Goal: Information Seeking & Learning: Find specific fact

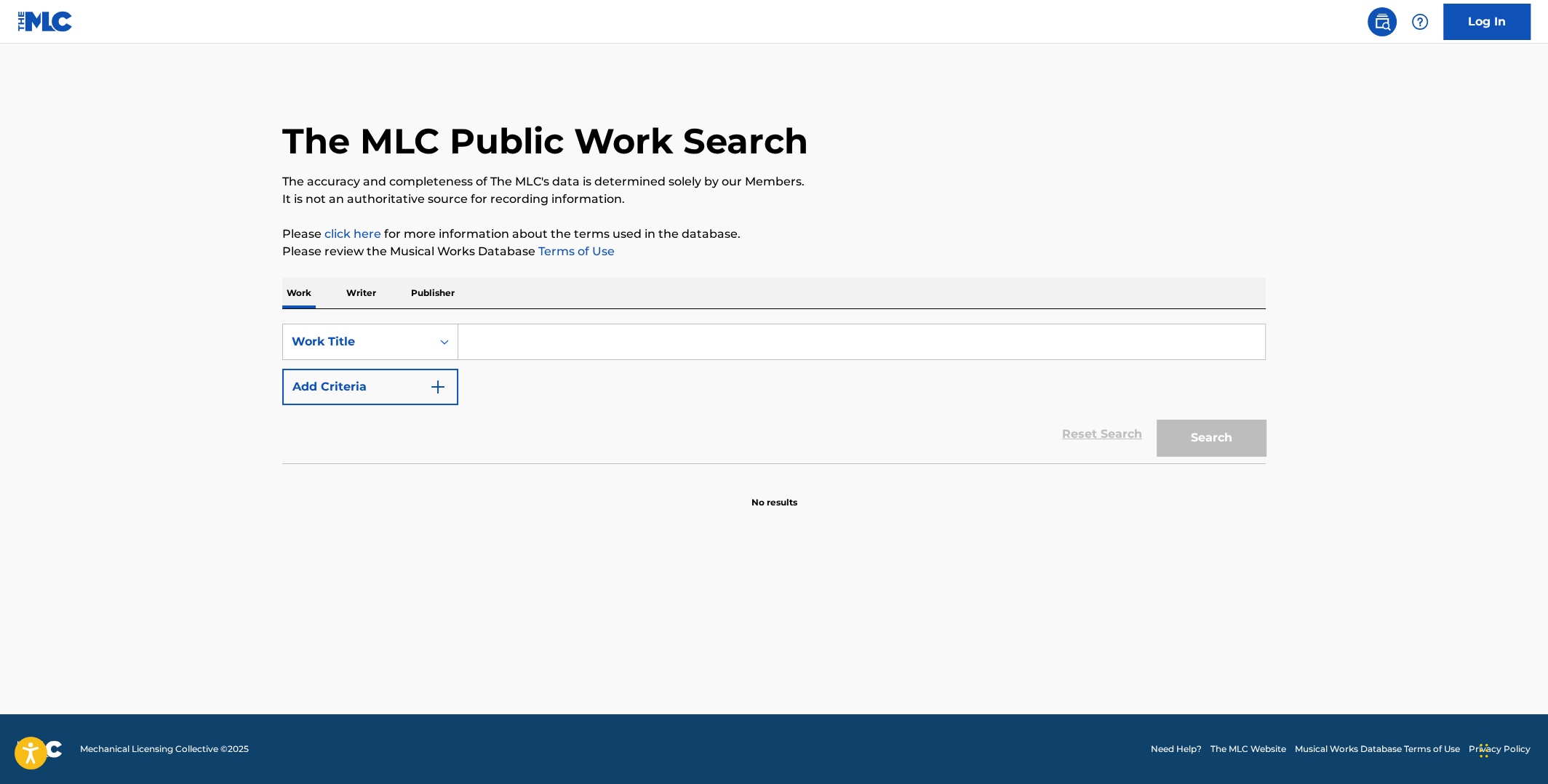
click at [634, 338] on input "Search Form" at bounding box center [862, 341] width 807 height 35
paste input "[PERSON_NAME] Wind Up Working In A Gas Station"
drag, startPoint x: 570, startPoint y: 341, endPoint x: 275, endPoint y: 346, distance: 295.0
click at [278, 346] on div "The MLC Public Work Search The accuracy and completeness of The MLC's data is d…" at bounding box center [774, 294] width 1019 height 429
type input "Wind Up Working In A Gas Station"
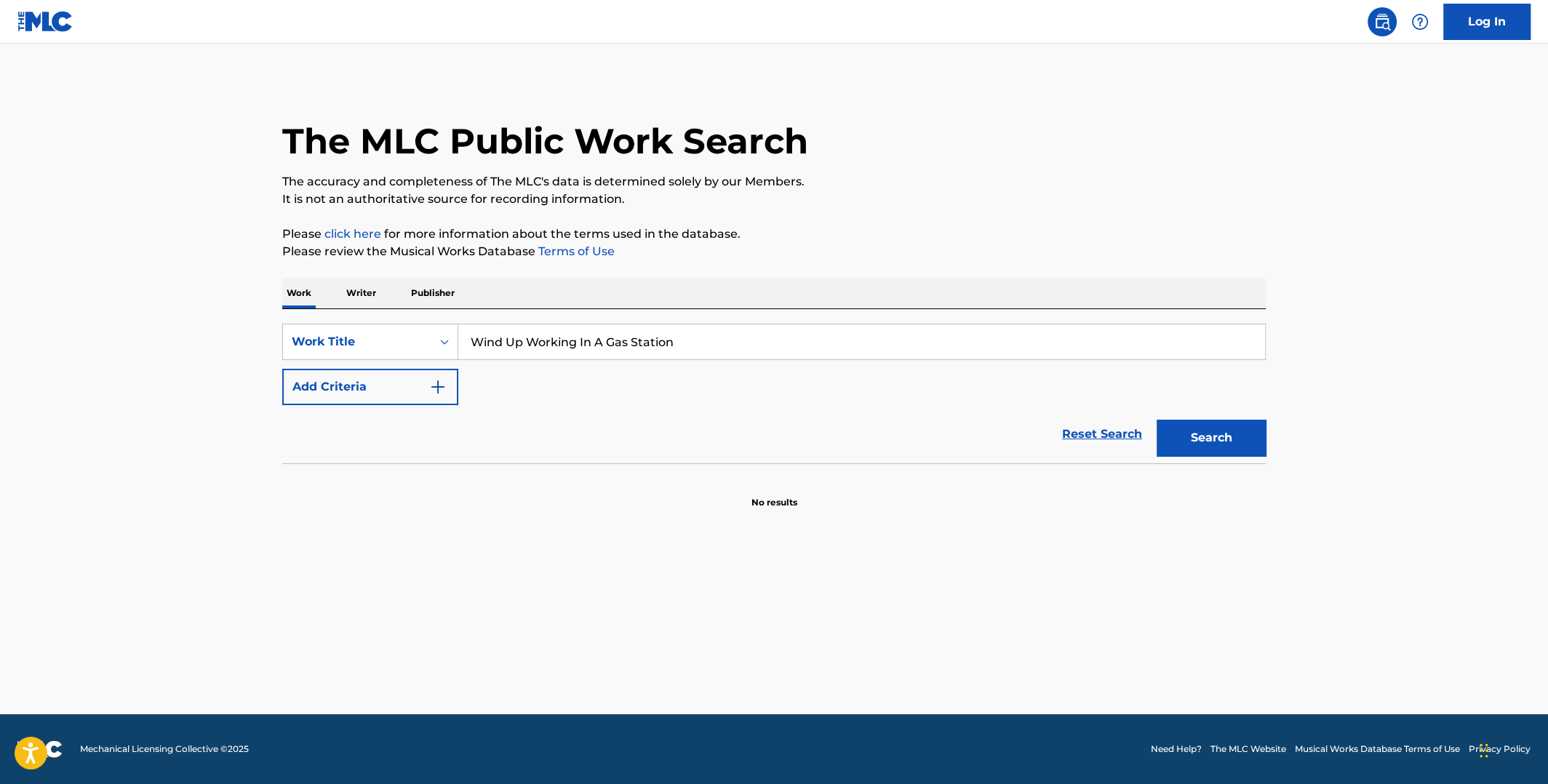
click at [184, 371] on main "The MLC Public Work Search The accuracy and completeness of The MLC's data is d…" at bounding box center [774, 378] width 1548 height 670
click at [445, 385] on img "Search Form" at bounding box center [438, 387] width 17 height 17
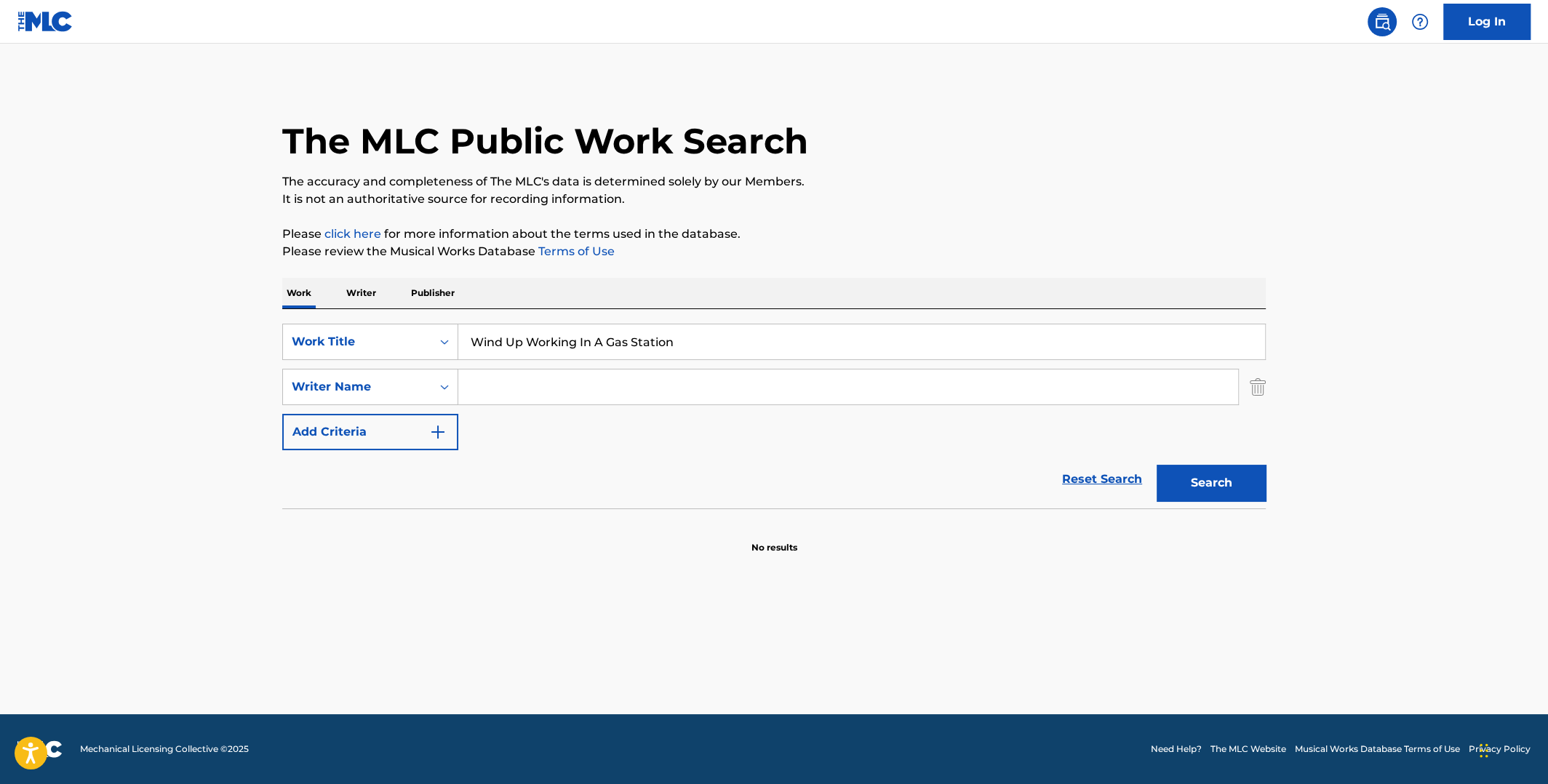
click at [480, 395] on input "Search Form" at bounding box center [848, 387] width 780 height 35
type input "zappa"
click at [1157, 465] on button "Search" at bounding box center [1211, 483] width 109 height 36
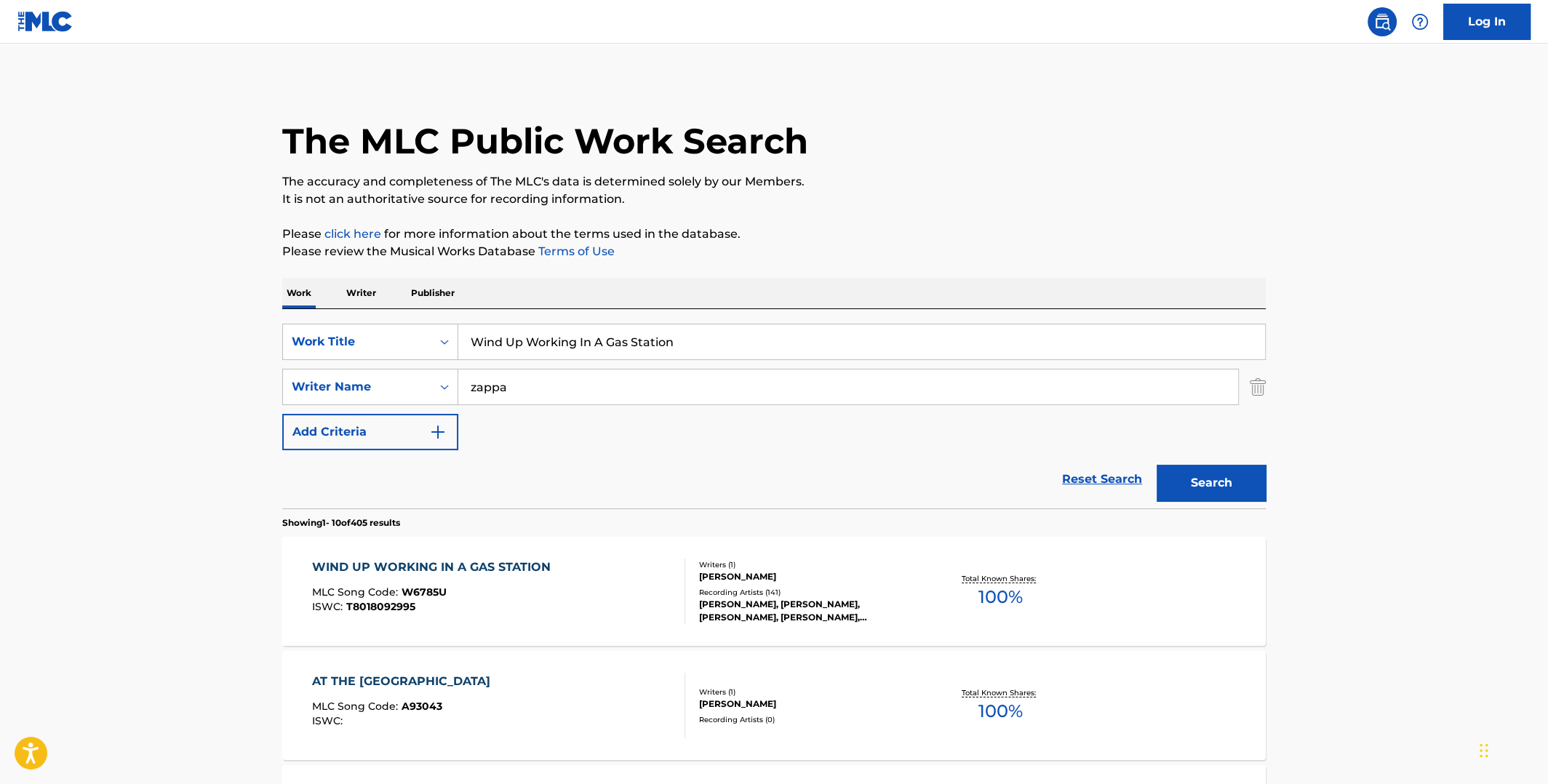
click at [1004, 585] on span "100 %" at bounding box center [1001, 597] width 45 height 27
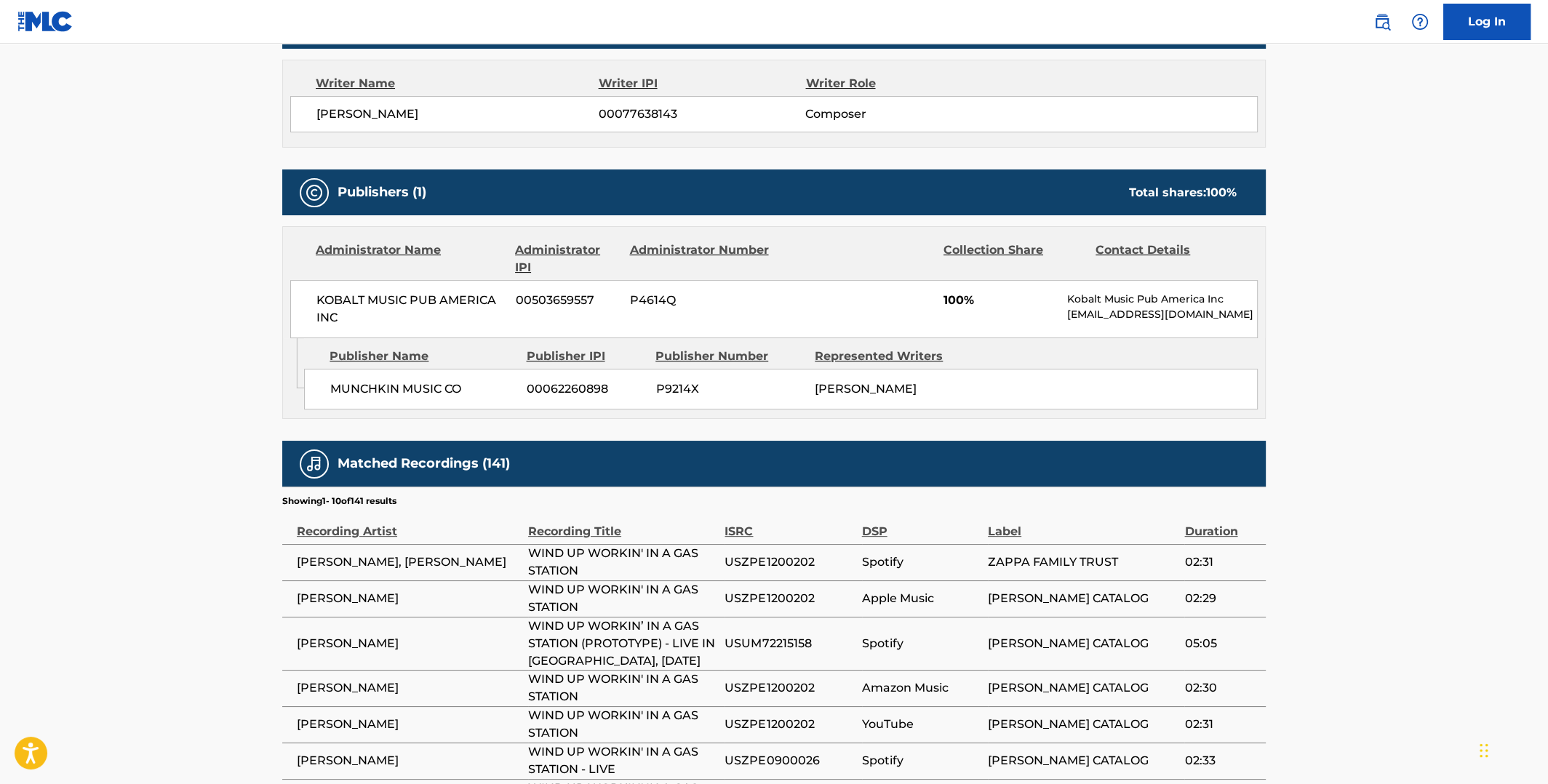
scroll to position [145, 0]
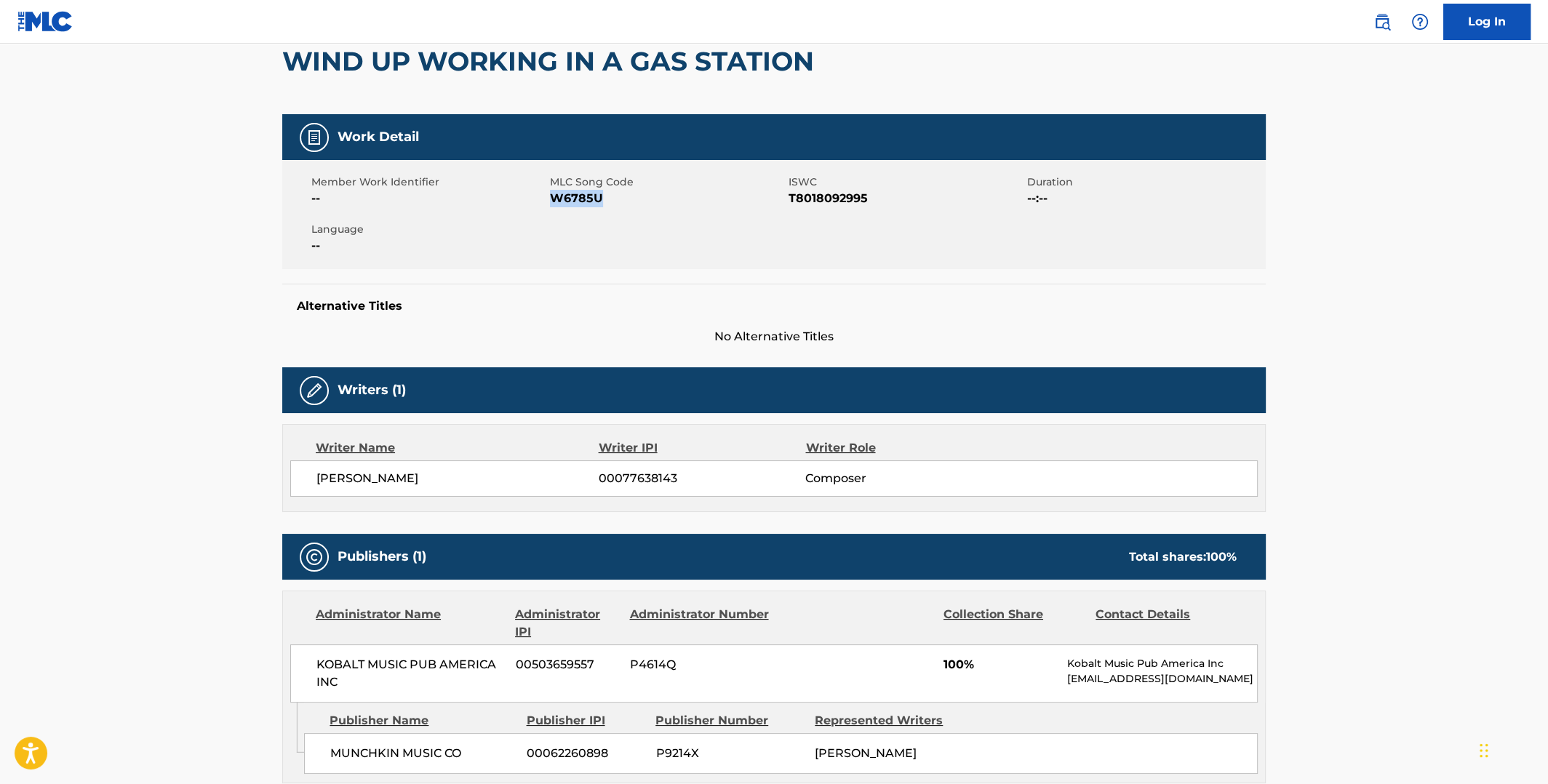
drag, startPoint x: 603, startPoint y: 200, endPoint x: 553, endPoint y: 199, distance: 50.0
click at [553, 199] on span "W6785U" at bounding box center [668, 198] width 235 height 17
copy span "W6785U"
drag, startPoint x: 789, startPoint y: 197, endPoint x: 866, endPoint y: 196, distance: 77.0
click at [866, 196] on span "T8018092995" at bounding box center [906, 198] width 235 height 17
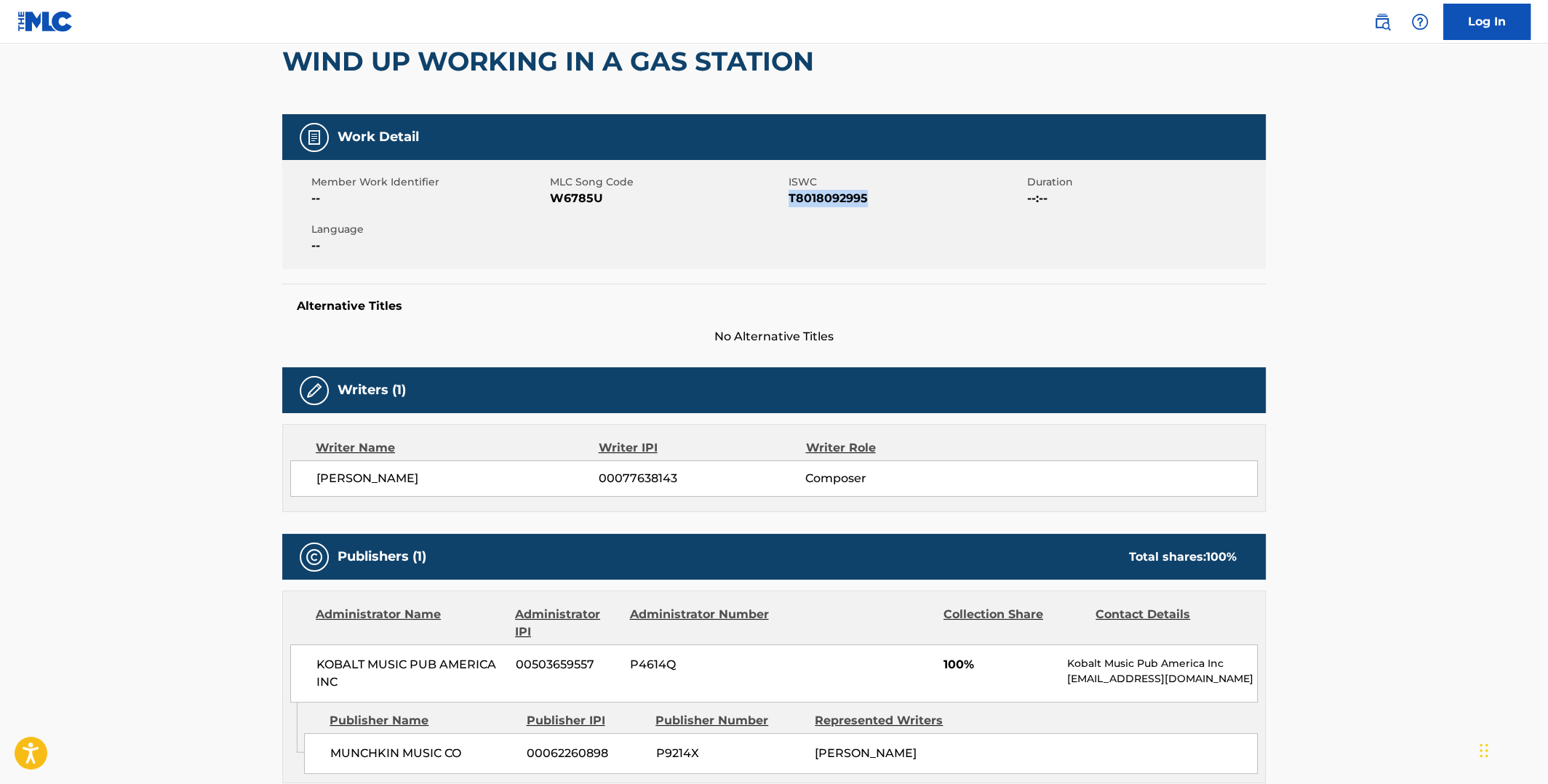
copy span "T8018092995"
